Goal: Check status: Check status

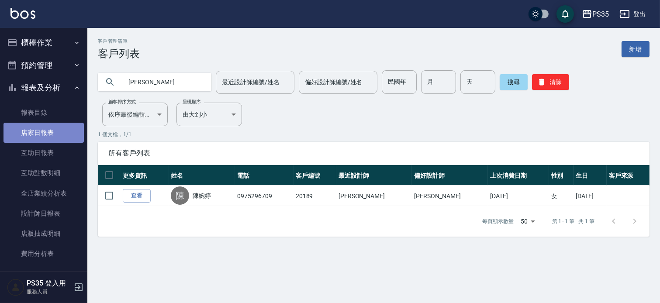
click at [48, 132] on link "店家日報表" at bounding box center [43, 133] width 80 height 20
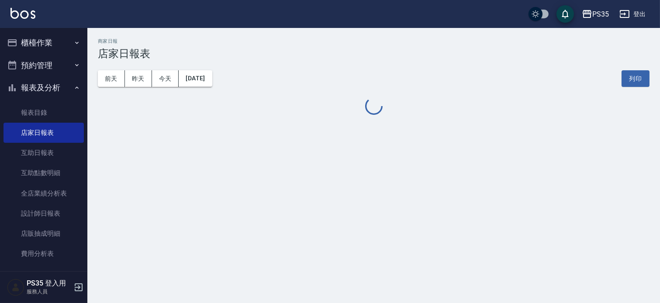
click at [191, 76] on button "[DATE]" at bounding box center [195, 78] width 33 height 16
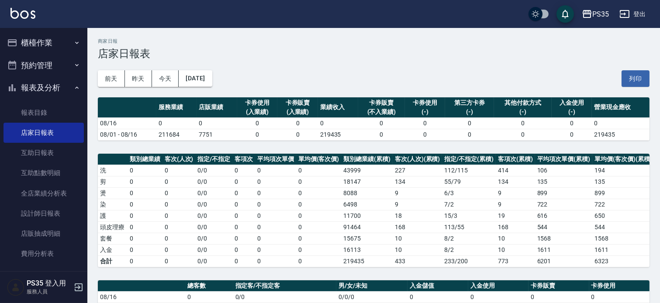
drag, startPoint x: 175, startPoint y: 66, endPoint x: 297, endPoint y: 169, distance: 160.0
click at [295, 167] on td "0" at bounding box center [275, 170] width 41 height 11
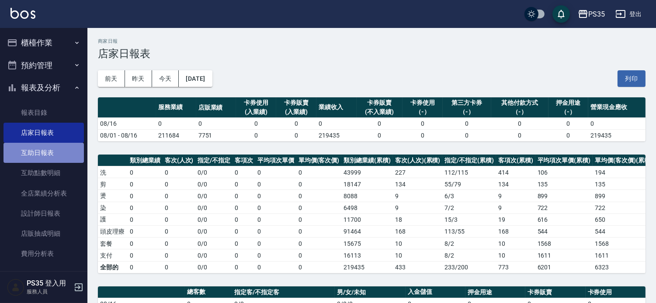
click at [54, 156] on link "互助日報表" at bounding box center [43, 153] width 80 height 20
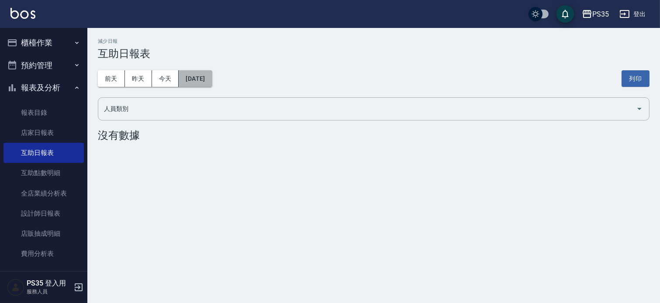
click at [205, 78] on font "[DATE]" at bounding box center [195, 78] width 19 height 7
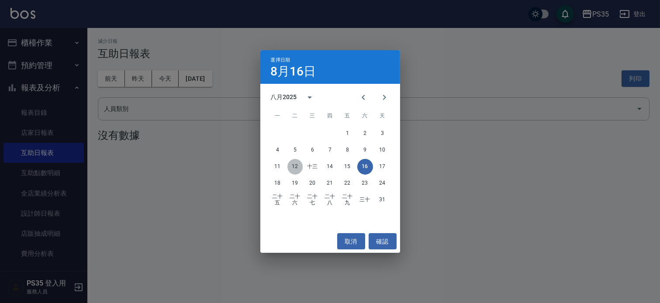
click at [292, 166] on font "12" at bounding box center [295, 166] width 7 height 6
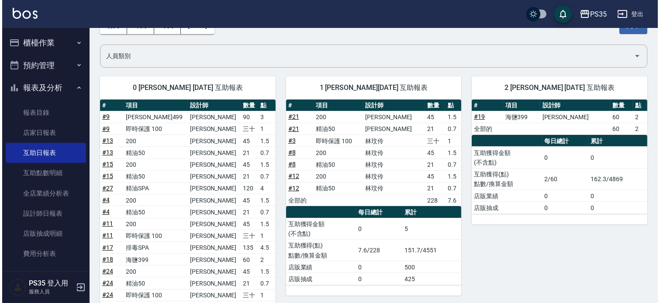
scroll to position [48, 0]
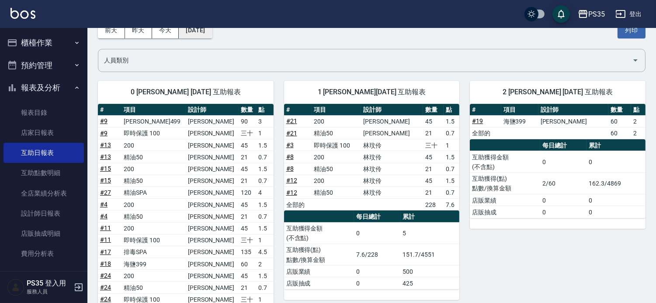
click at [205, 33] on font "[DATE]" at bounding box center [195, 29] width 19 height 11
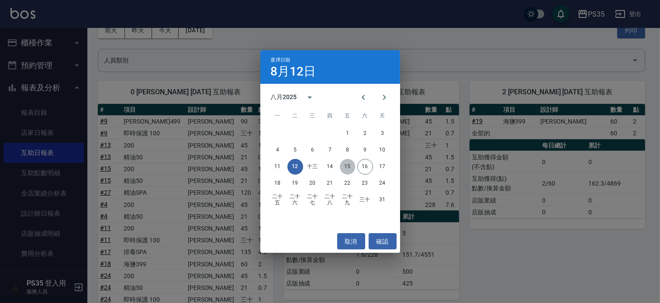
click at [348, 168] on font "15" at bounding box center [347, 166] width 7 height 6
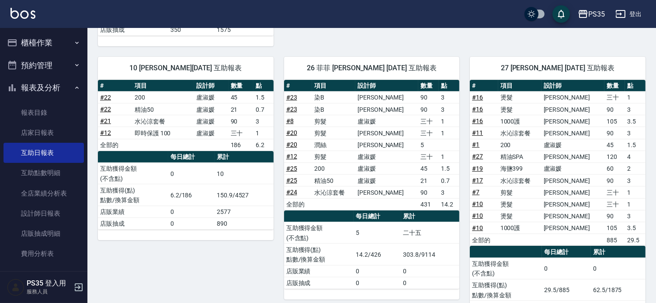
scroll to position [437, 0]
